Goal: Obtain resource: Download file/media

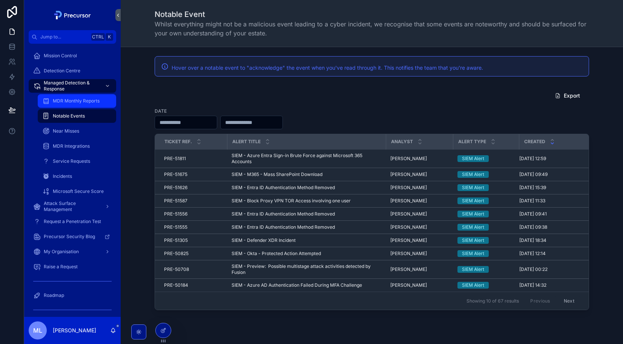
click at [72, 105] on div "MDR Monthly Reports" at bounding box center [76, 101] width 69 height 12
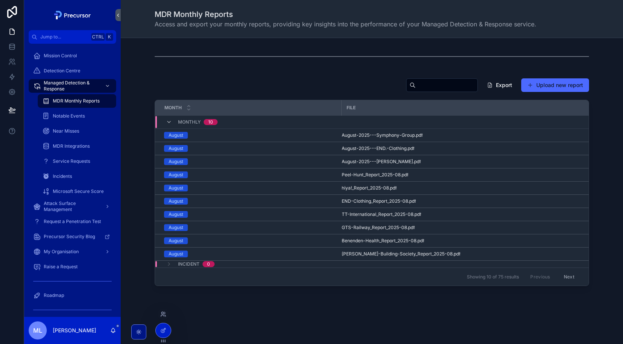
click at [162, 317] on div at bounding box center [163, 314] width 12 height 12
click at [162, 314] on icon at bounding box center [163, 314] width 6 height 6
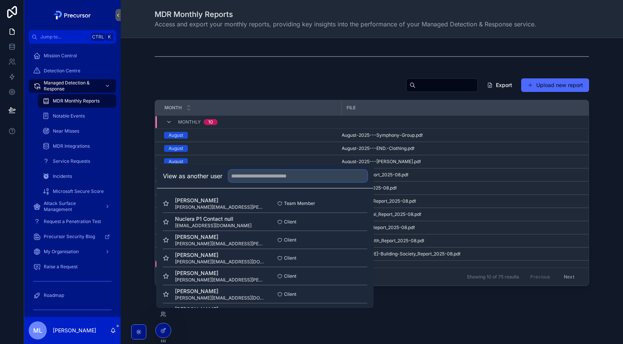
click at [267, 173] on input "text" at bounding box center [297, 176] width 139 height 12
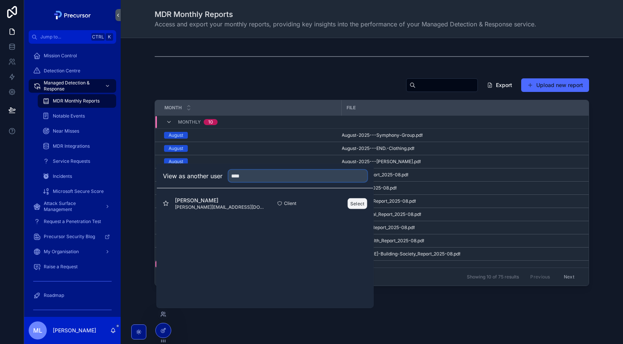
type input "****"
click at [355, 202] on button "Select" at bounding box center [358, 203] width 20 height 11
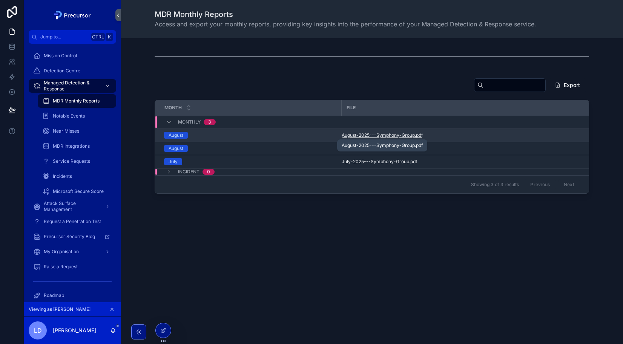
click at [377, 133] on span "August-2025---Symphony-Group" at bounding box center [378, 135] width 73 height 6
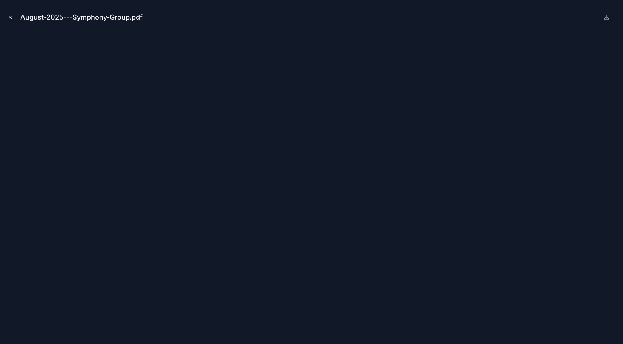
click at [14, 18] on button "Close modal" at bounding box center [10, 17] width 8 height 8
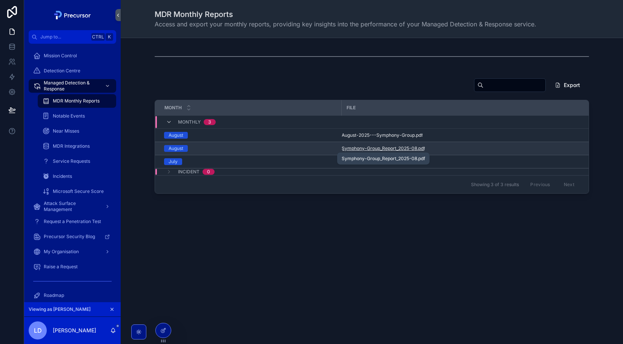
click at [368, 149] on span "Symphony-Group_Report_2025-08" at bounding box center [379, 148] width 75 height 6
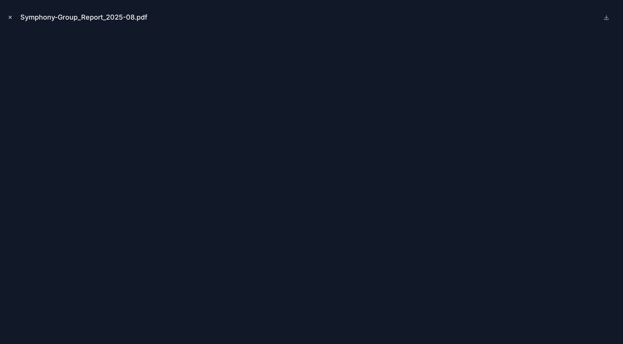
click at [9, 19] on icon "Close modal" at bounding box center [10, 17] width 5 height 5
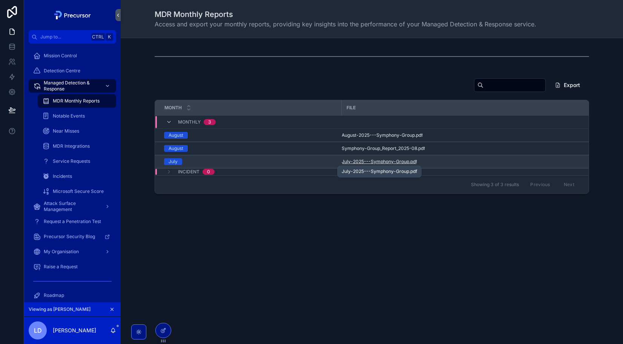
click at [349, 162] on span "July-2025---Symphony-Group" at bounding box center [375, 162] width 67 height 6
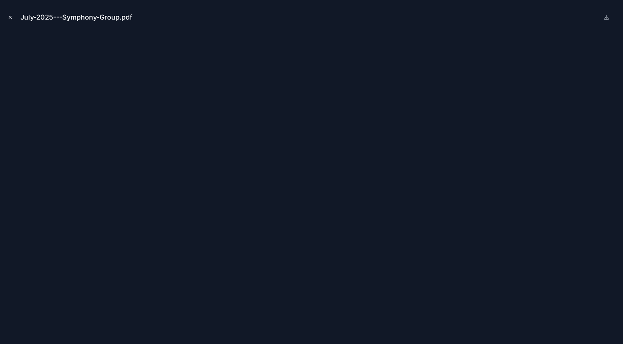
click at [11, 17] on icon "Close modal" at bounding box center [10, 17] width 5 height 5
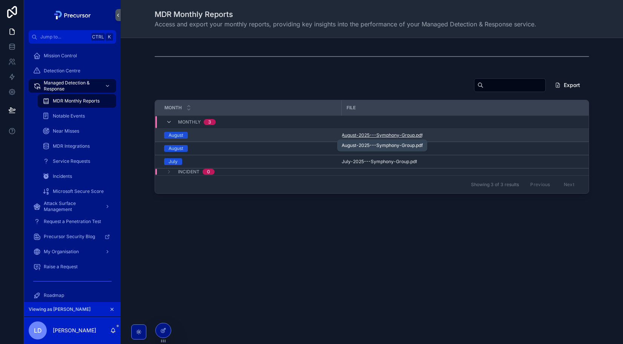
click at [364, 133] on span "August-2025---Symphony-Group" at bounding box center [378, 135] width 73 height 6
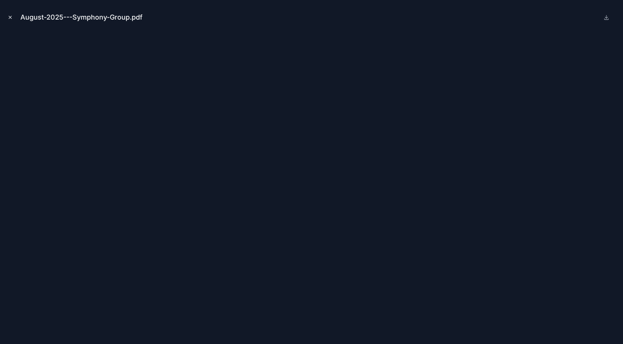
click at [10, 19] on icon "Close modal" at bounding box center [10, 17] width 5 height 5
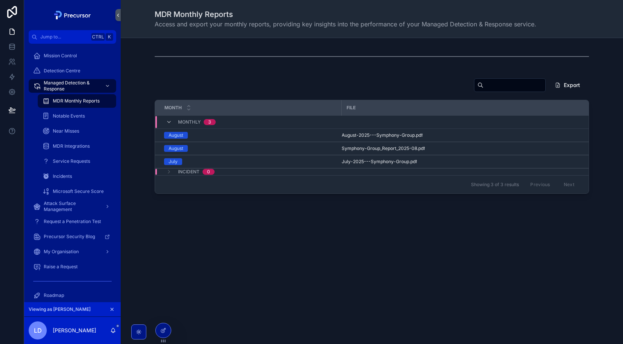
click at [215, 66] on div "scrollable content" at bounding box center [372, 56] width 490 height 25
click at [14, 46] on icon at bounding box center [12, 47] width 8 height 8
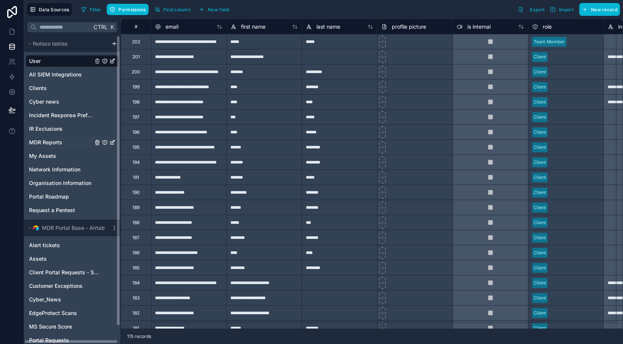
click at [56, 142] on span "MDR Reports" at bounding box center [45, 143] width 33 height 8
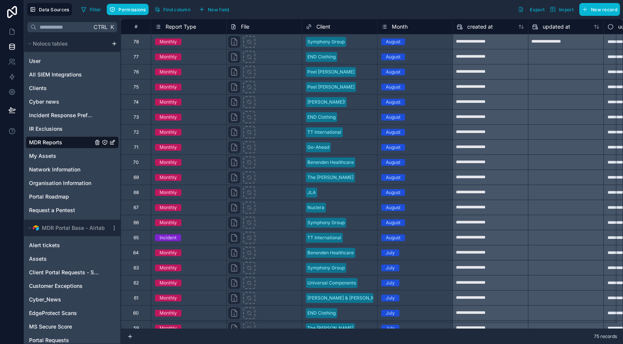
click at [139, 43] on div "78" at bounding box center [136, 41] width 30 height 15
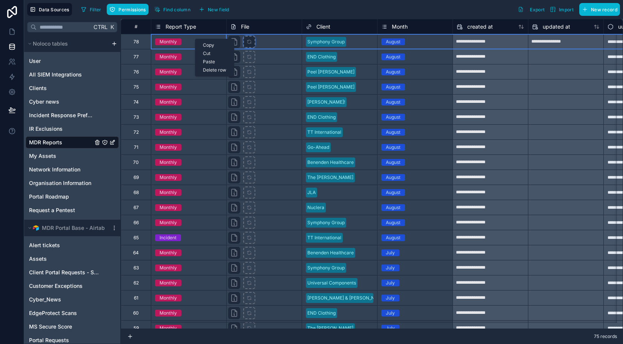
click at [251, 41] on div at bounding box center [249, 42] width 12 height 12
type input "**********"
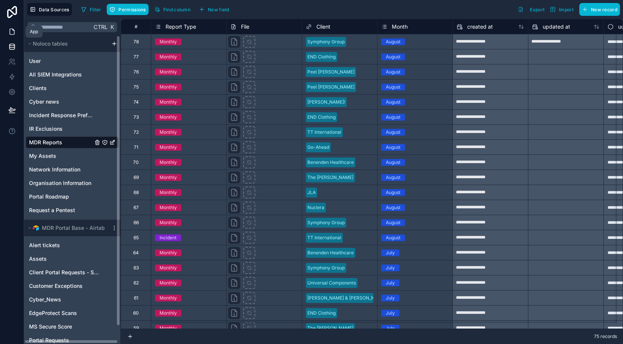
click at [15, 31] on icon at bounding box center [12, 32] width 8 height 8
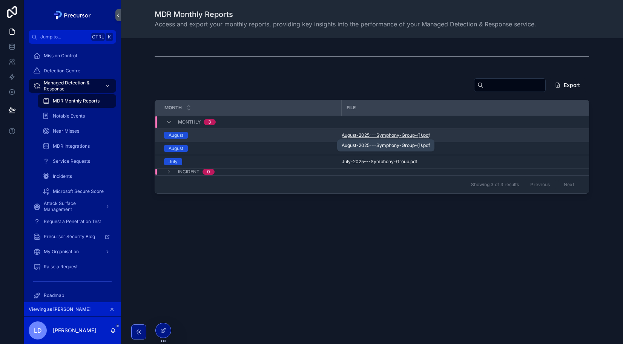
click at [387, 137] on span "August-2025---Symphony-Group-(1)" at bounding box center [382, 135] width 80 height 6
